Goal: Transaction & Acquisition: Purchase product/service

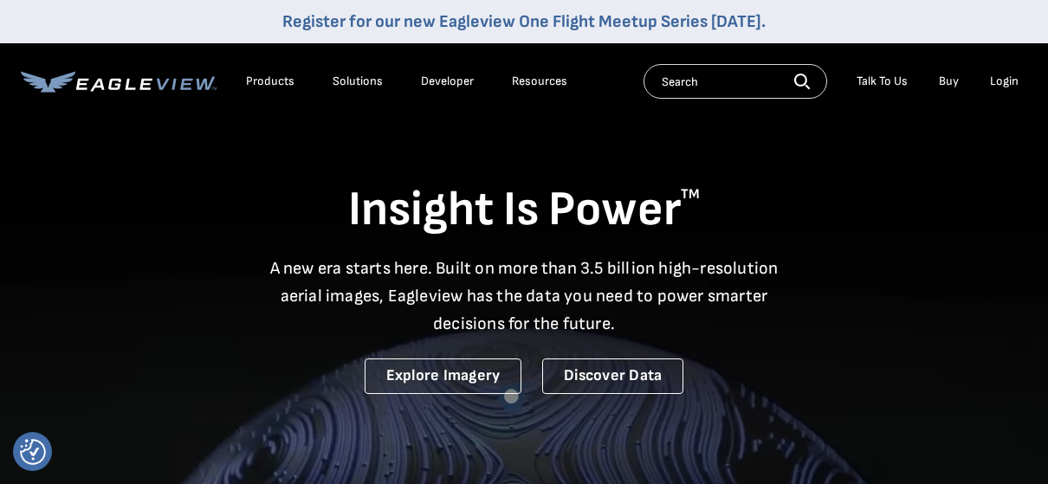
click at [1003, 77] on div "Login" at bounding box center [1004, 82] width 29 height 16
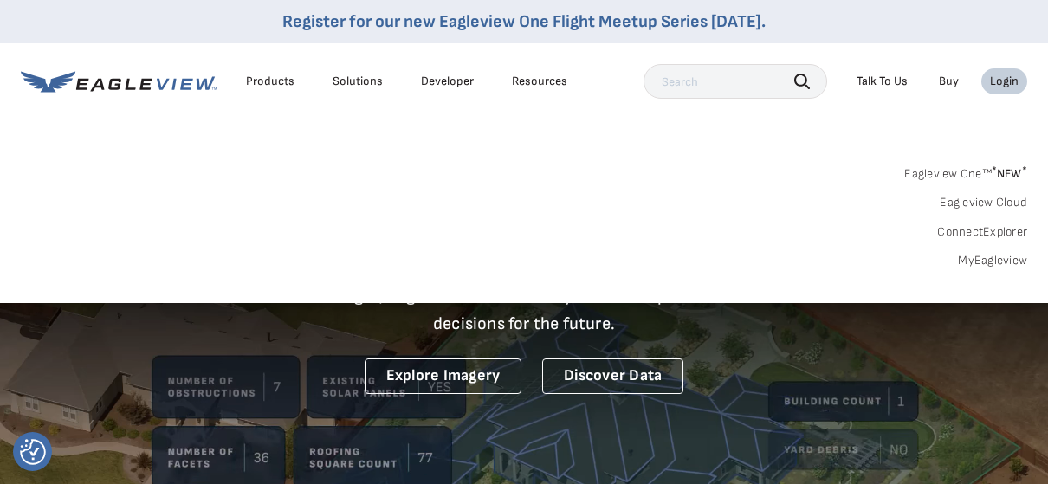
click at [1009, 257] on link "MyEagleview" at bounding box center [992, 261] width 69 height 16
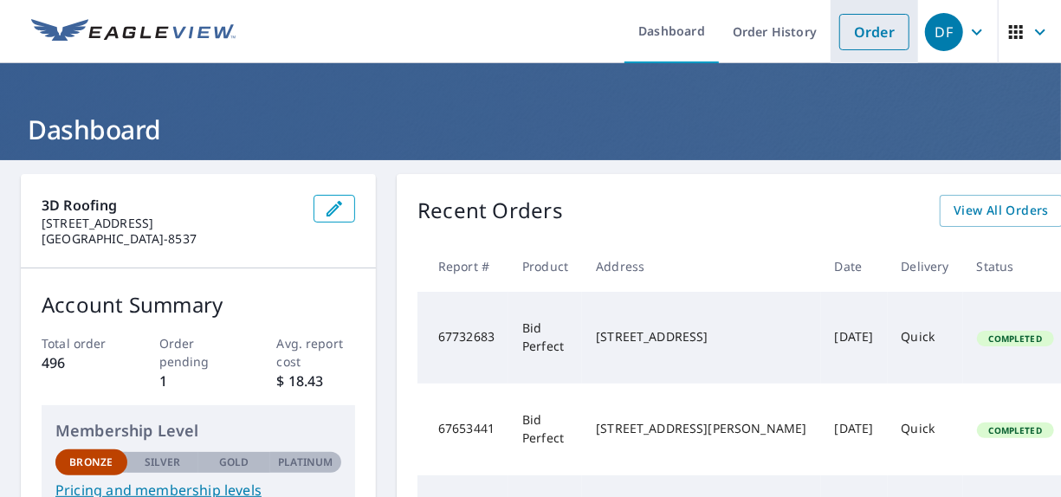
click at [865, 40] on link "Order" at bounding box center [874, 32] width 70 height 36
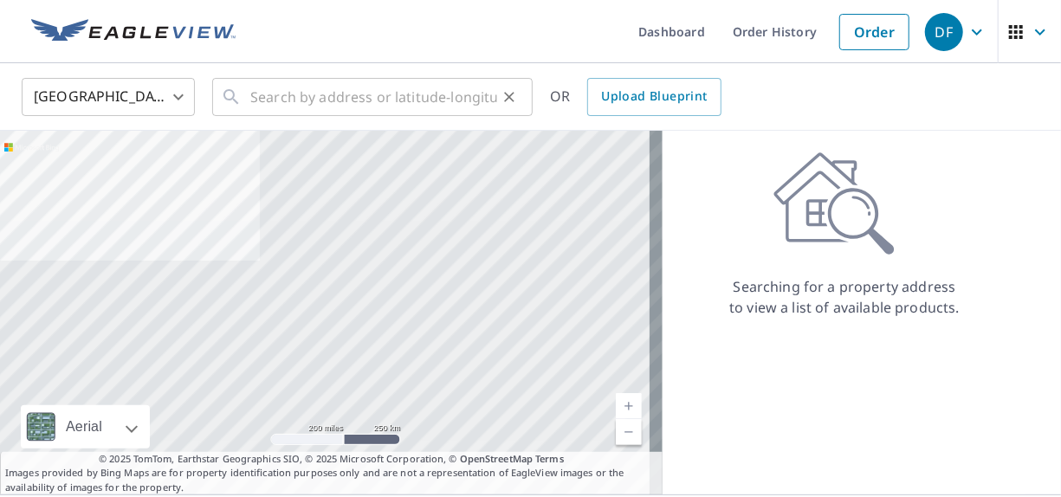
click at [246, 100] on div "​" at bounding box center [372, 97] width 320 height 38
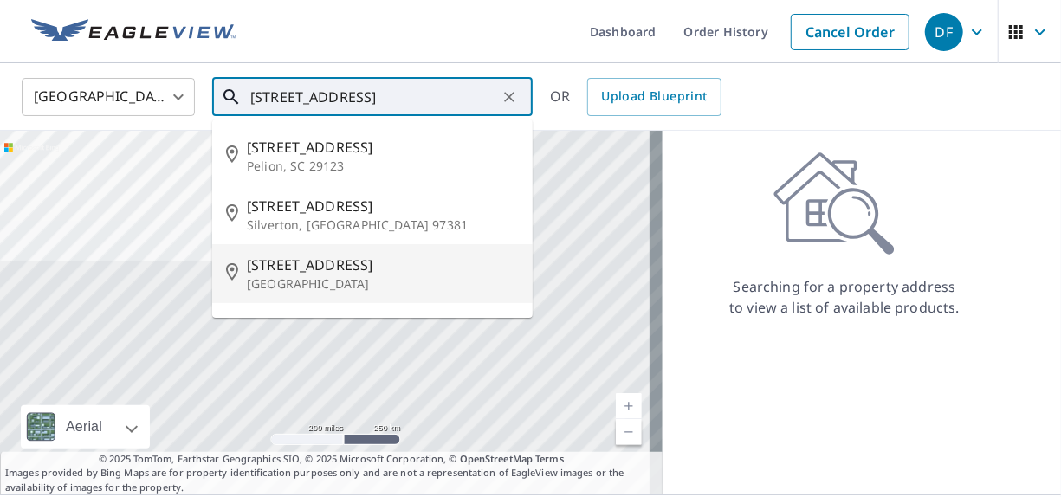
click at [280, 263] on span "[STREET_ADDRESS]" at bounding box center [383, 265] width 272 height 21
type input "[STREET_ADDRESS]"
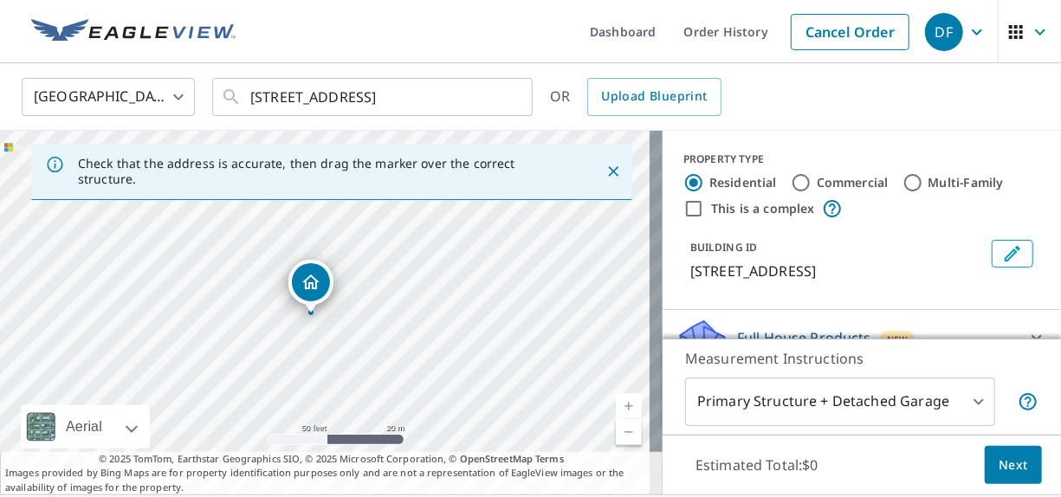
drag, startPoint x: 321, startPoint y: 279, endPoint x: 307, endPoint y: 282, distance: 14.3
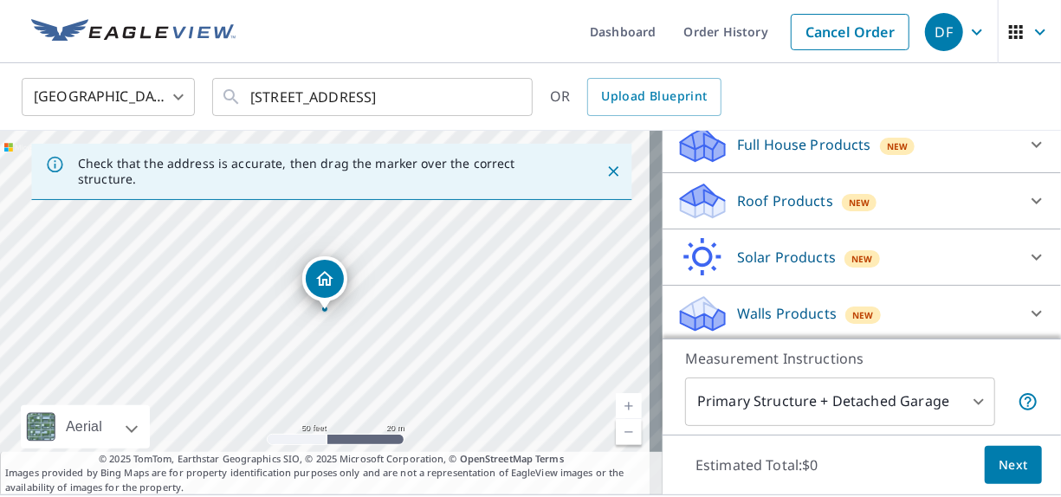
scroll to position [195, 0]
click at [685, 193] on icon at bounding box center [700, 194] width 38 height 22
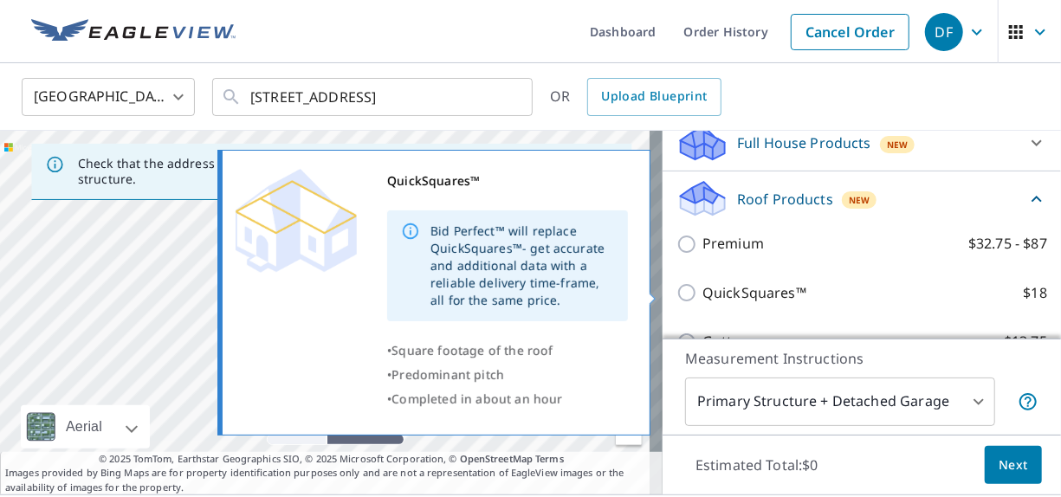
click at [676, 292] on input "QuickSquares™ $18" at bounding box center [689, 292] width 26 height 21
checkbox input "true"
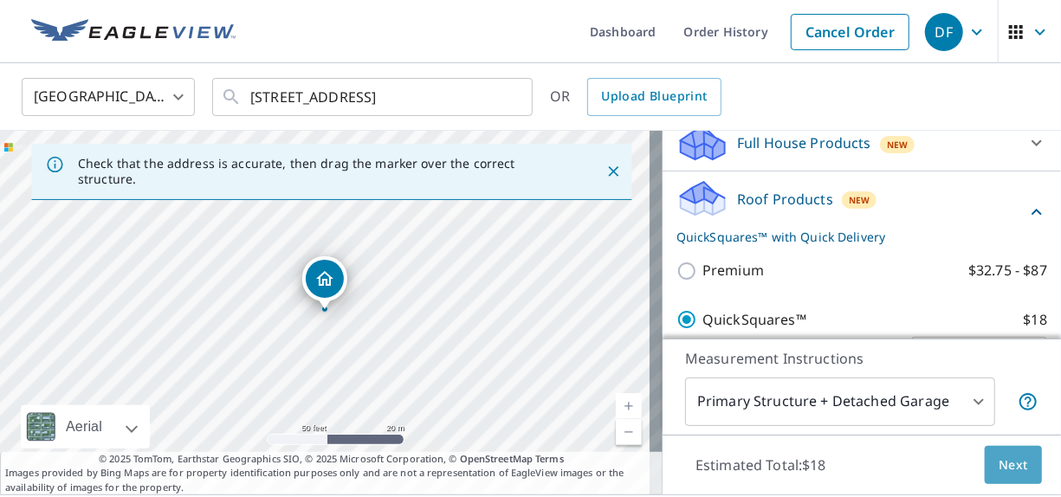
click at [1010, 462] on span "Next" at bounding box center [1012, 466] width 29 height 22
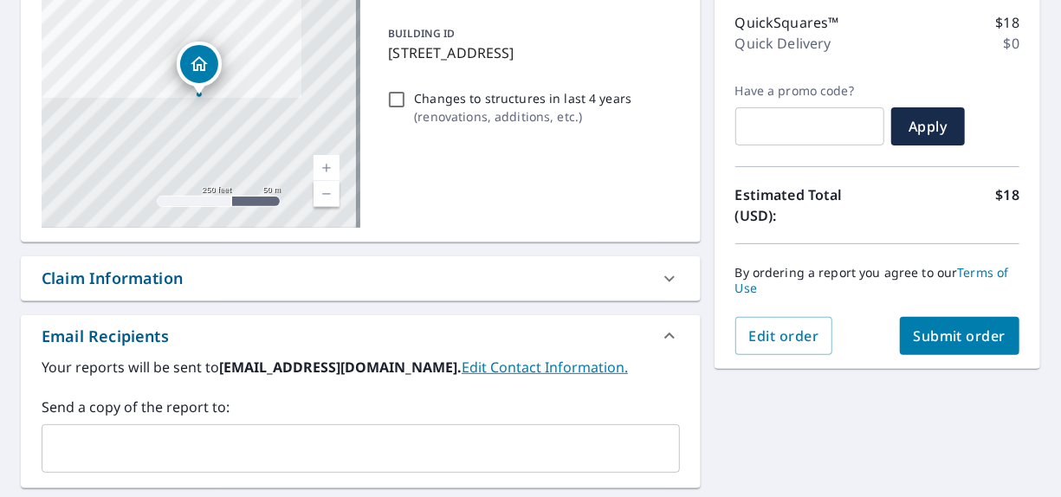
scroll to position [260, 0]
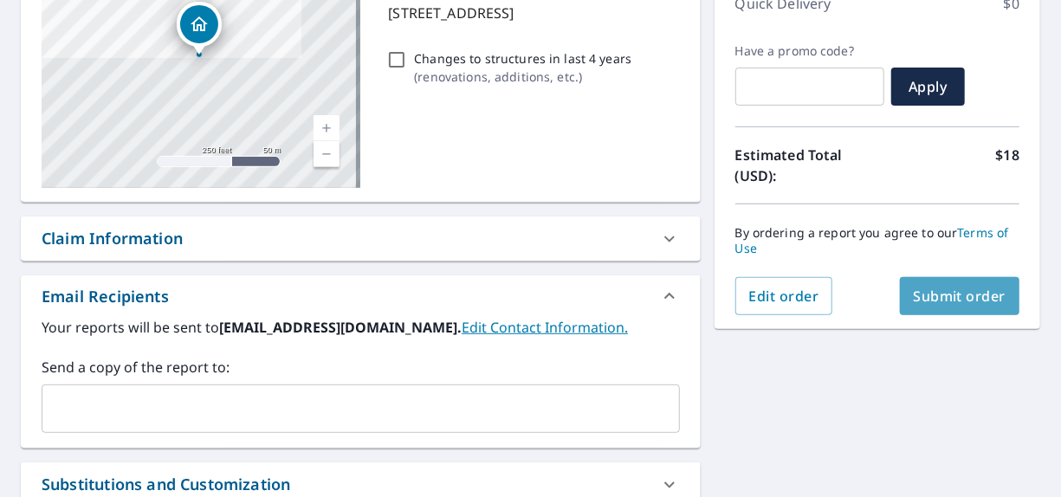
click at [918, 295] on span "Submit order" at bounding box center [959, 296] width 93 height 19
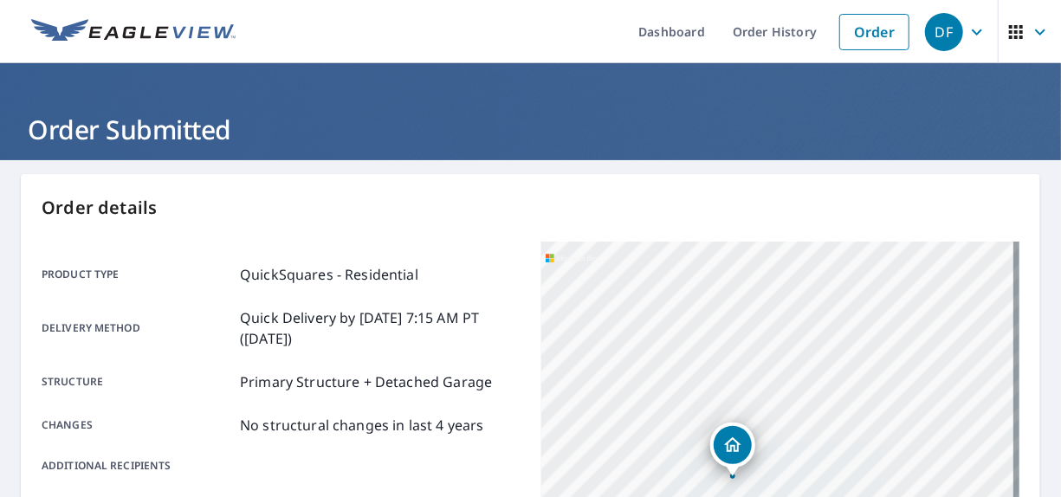
click at [927, 27] on div "DF" at bounding box center [944, 32] width 38 height 38
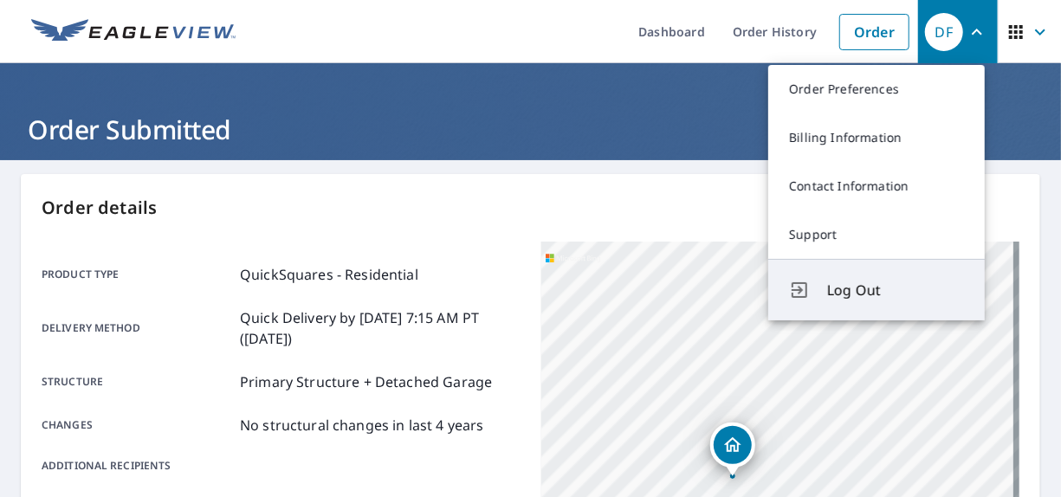
click at [892, 294] on span "Log Out" at bounding box center [895, 290] width 137 height 21
